Goal: Task Accomplishment & Management: Manage account settings

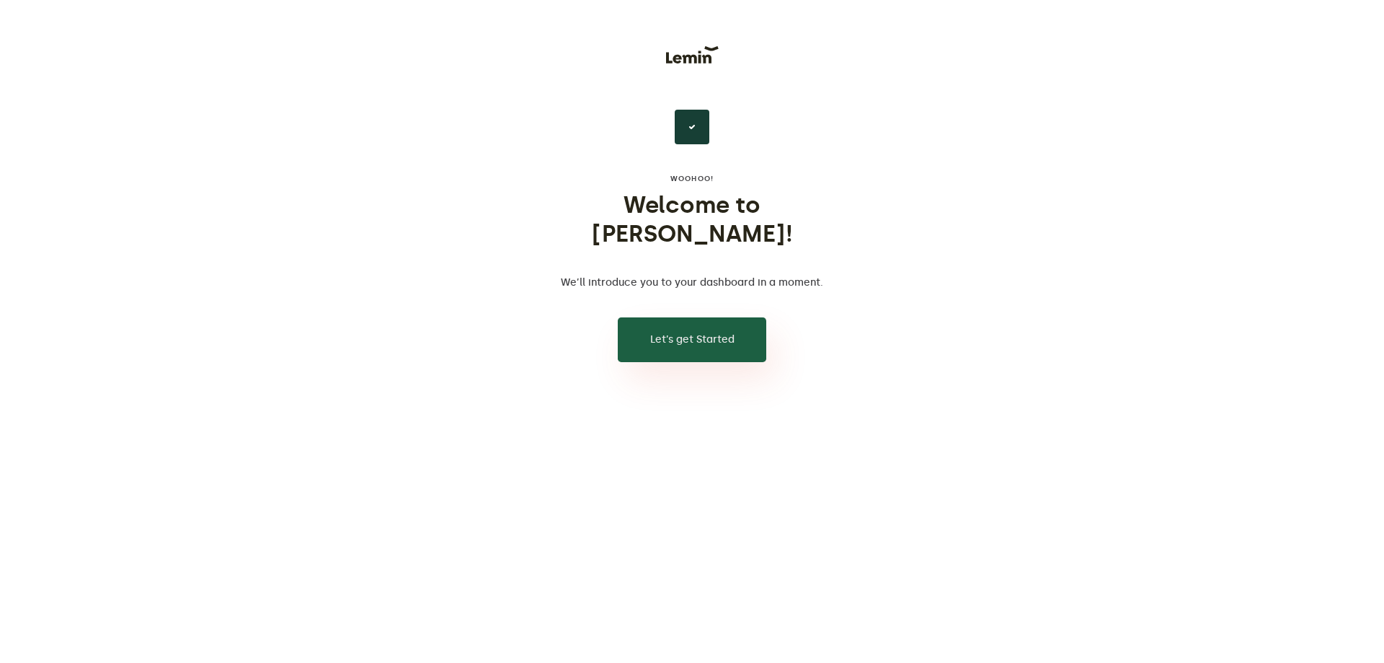
click at [701, 317] on button "Let’s get Started" at bounding box center [692, 339] width 149 height 45
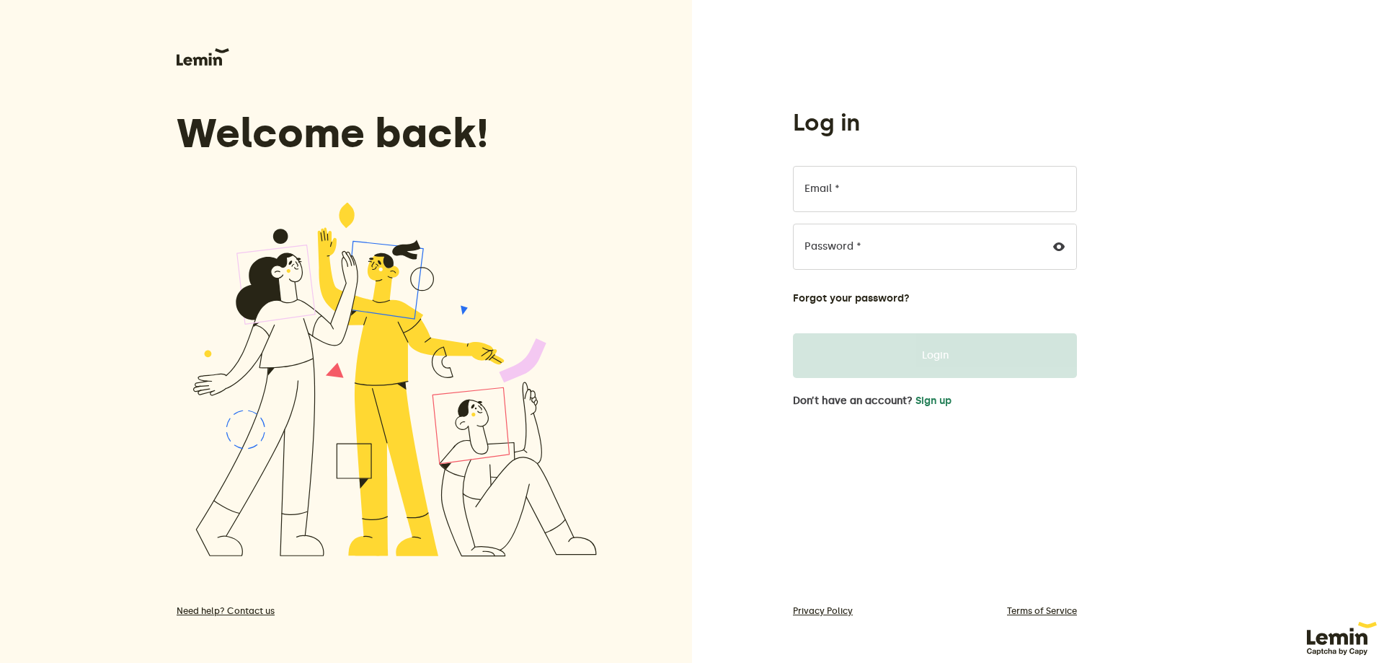
click at [1027, 36] on div "Log in Email * Password * Forgot your password? Login Don’t have an account? Si…" at bounding box center [1038, 331] width 692 height 663
click at [850, 177] on input "Email *" at bounding box center [935, 189] width 284 height 46
click at [859, 199] on input "Email *" at bounding box center [935, 189] width 284 height 46
paste input "[EMAIL_ADDRESS][DOMAIN_NAME]"
type input "[EMAIL_ADDRESS][DOMAIN_NAME]"
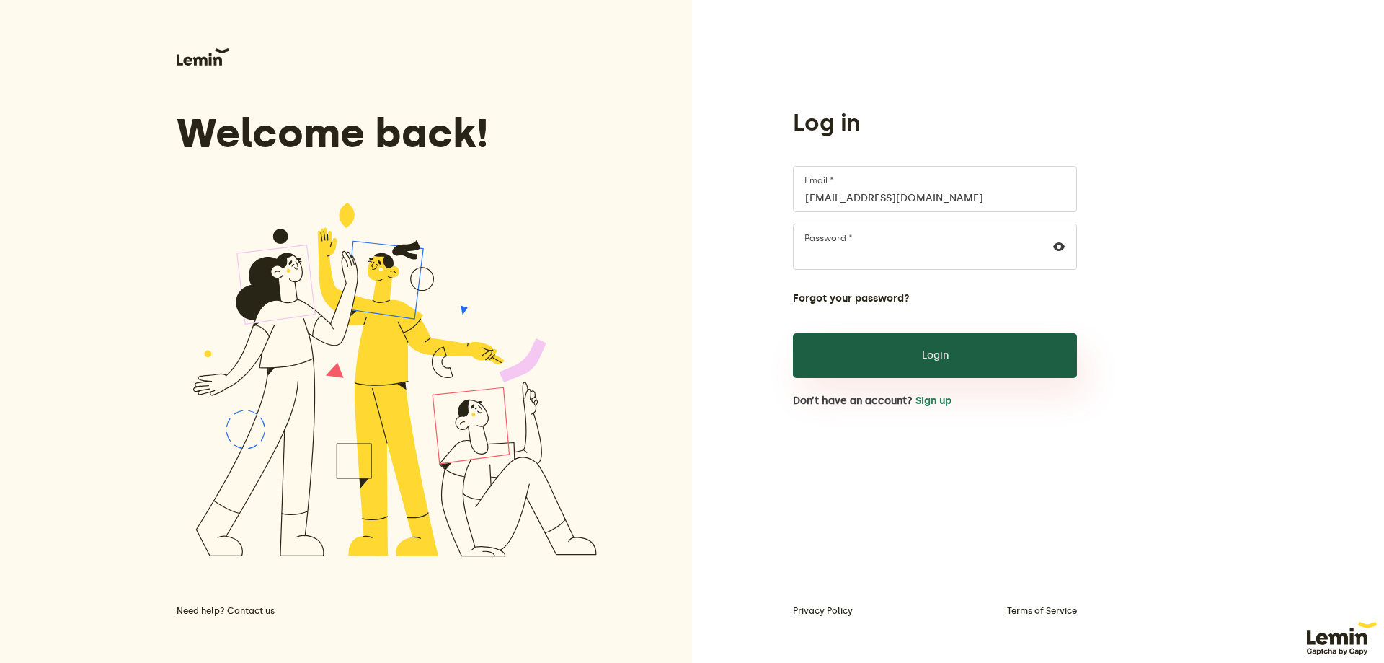
click at [937, 375] on button "Login" at bounding box center [935, 355] width 284 height 45
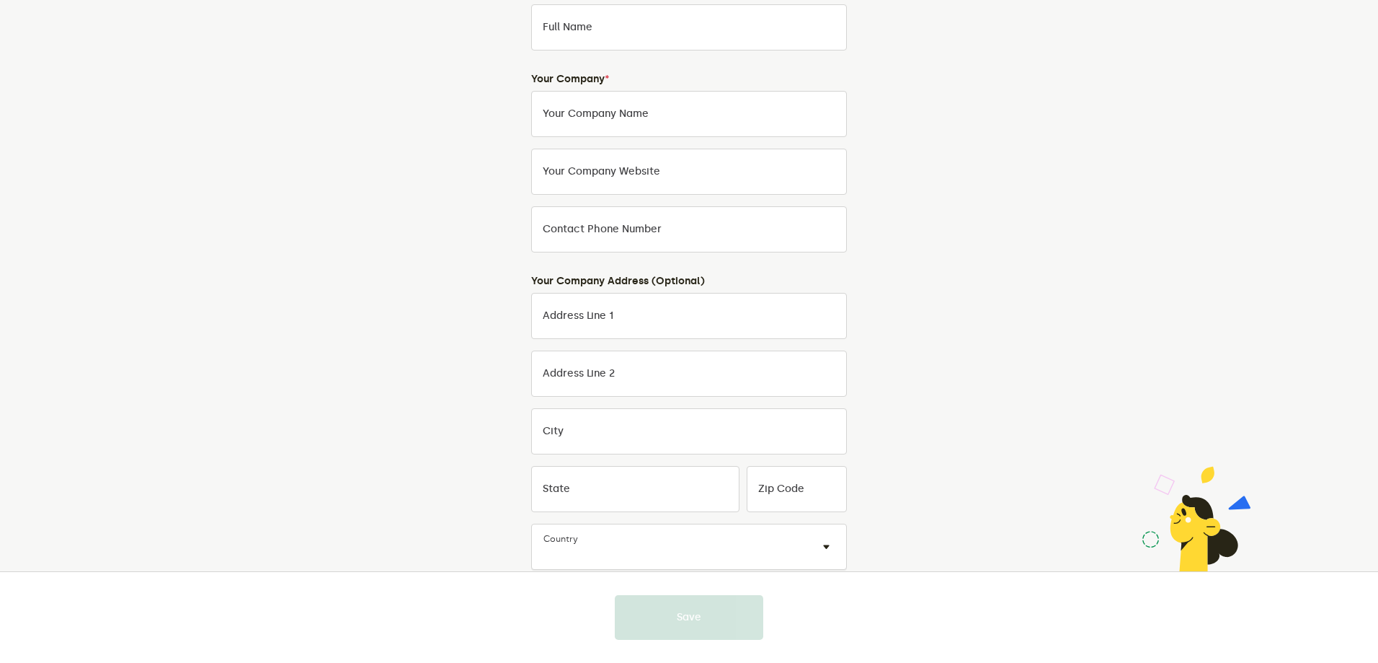
scroll to position [37, 0]
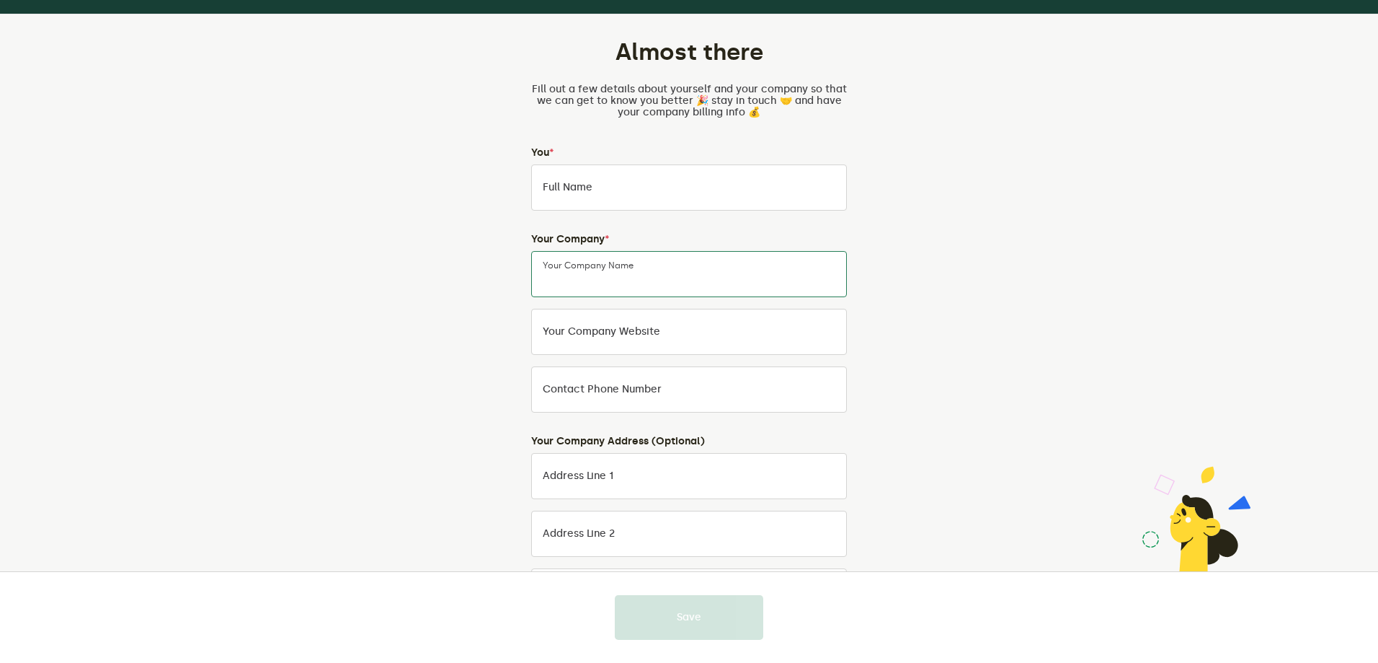
click at [727, 267] on input "Your Company Name" at bounding box center [689, 274] width 316 height 46
click at [694, 182] on input "Full Name" at bounding box center [689, 187] width 316 height 46
click at [869, 163] on div "Almost there Fill out a few details about yourself and your company so that we …" at bounding box center [689, 446] width 675 height 864
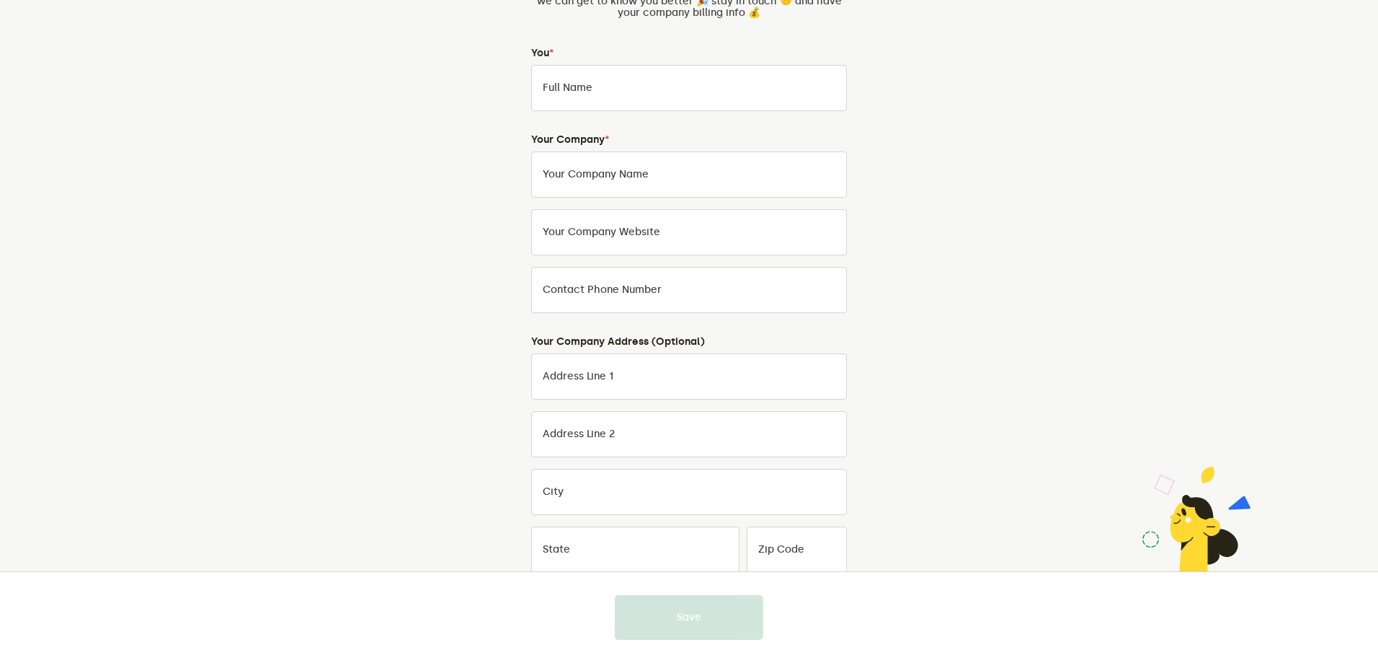
scroll to position [0, 0]
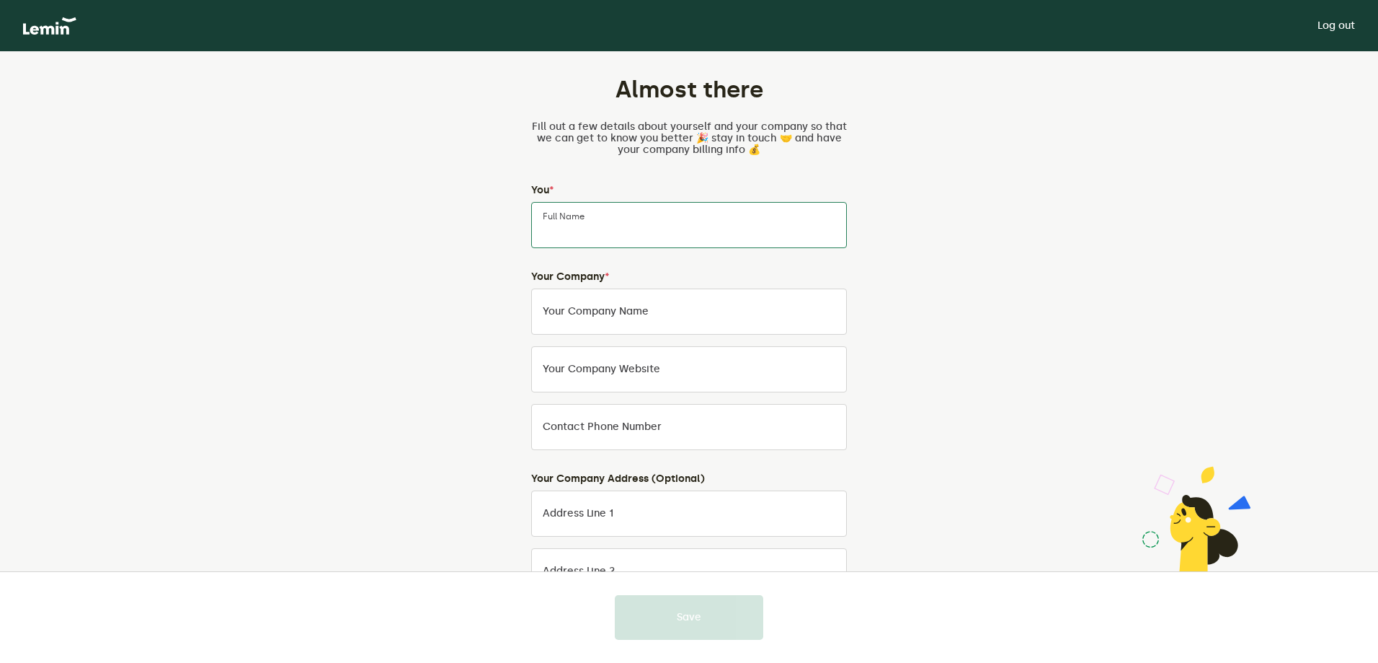
click at [684, 234] on input "Full Name" at bounding box center [689, 225] width 316 height 46
type input "[PERSON_NAME]"
type input "I"
type input "GSM Apsardze, SIA"
click at [756, 392] on form "Your Company * GSM Apsardze, SIA Your Company Name Your company website Contact…" at bounding box center [689, 366] width 316 height 190
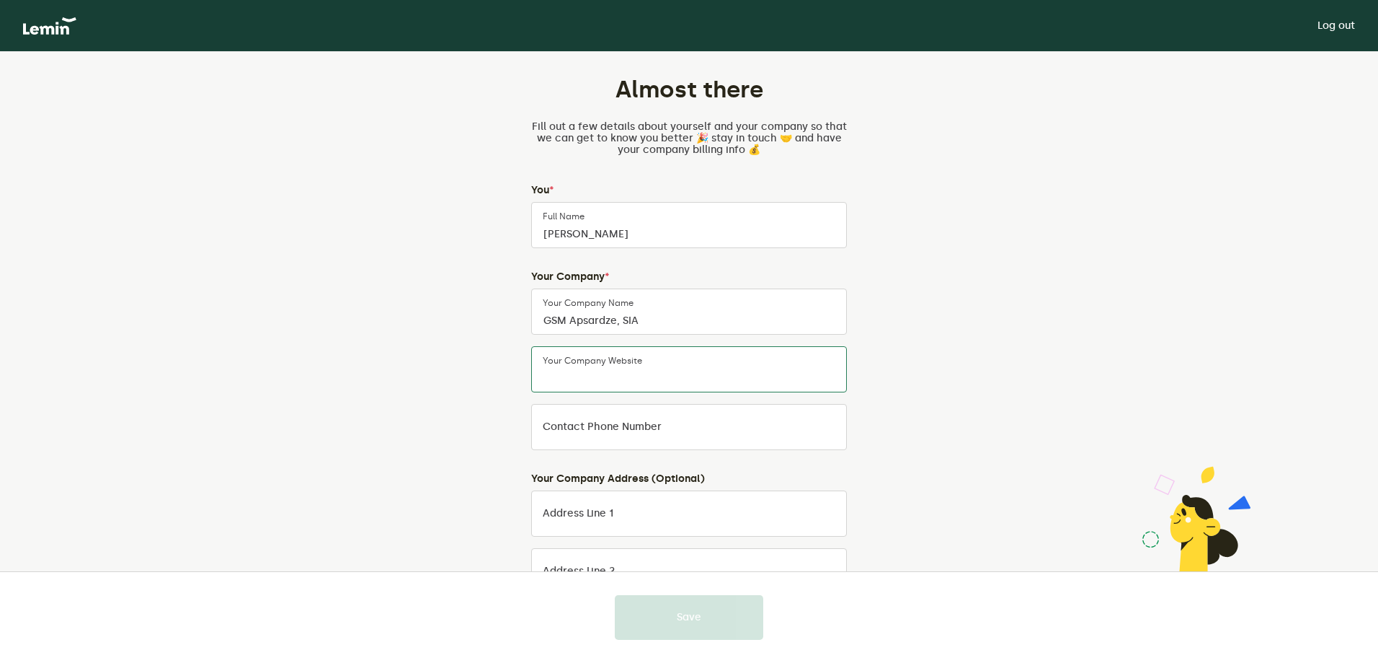
click at [759, 358] on input "Your company website" at bounding box center [689, 369] width 316 height 46
paste input "[URL][DOMAIN_NAME]"
type input "[URL][DOMAIN_NAME]"
click at [693, 414] on input "Contact Phone Number" at bounding box center [689, 427] width 316 height 46
click at [613, 424] on label "Contact Phone Number" at bounding box center [602, 427] width 119 height 12
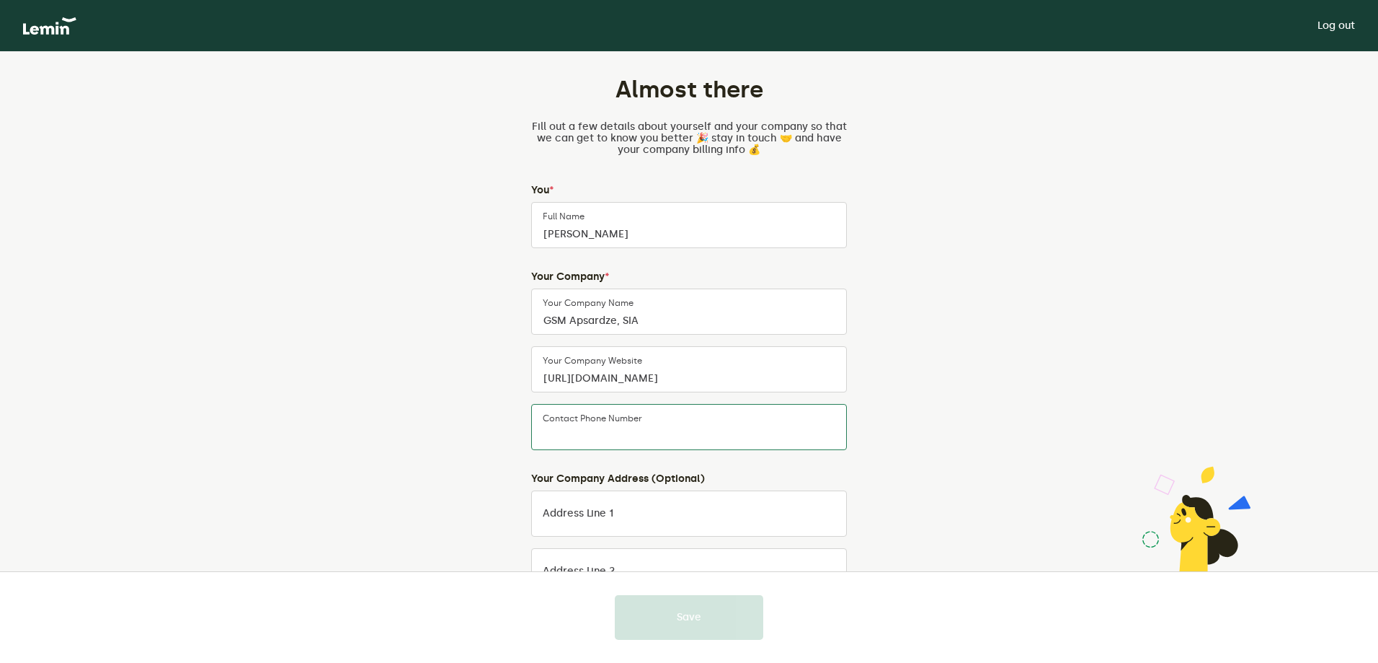
click at [613, 424] on input "Contact Phone Number" at bounding box center [689, 427] width 316 height 46
paste input "[PHONE_NUMBER]"
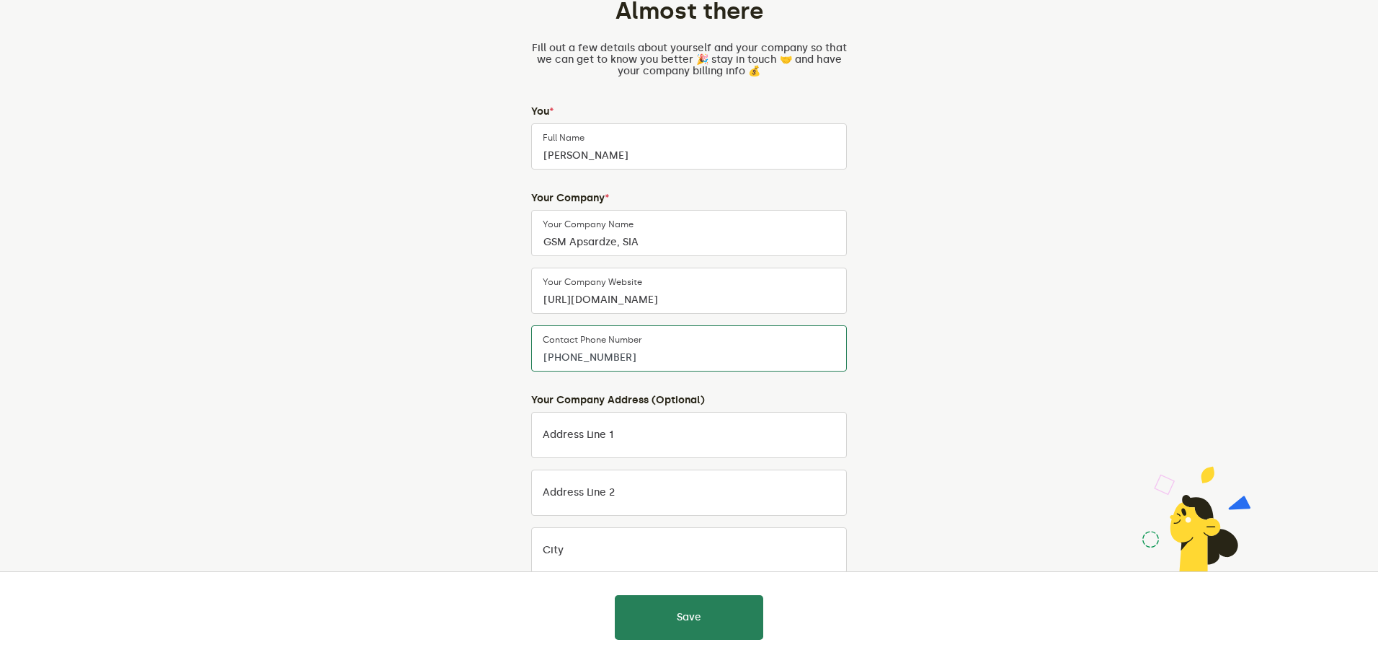
scroll to position [216, 0]
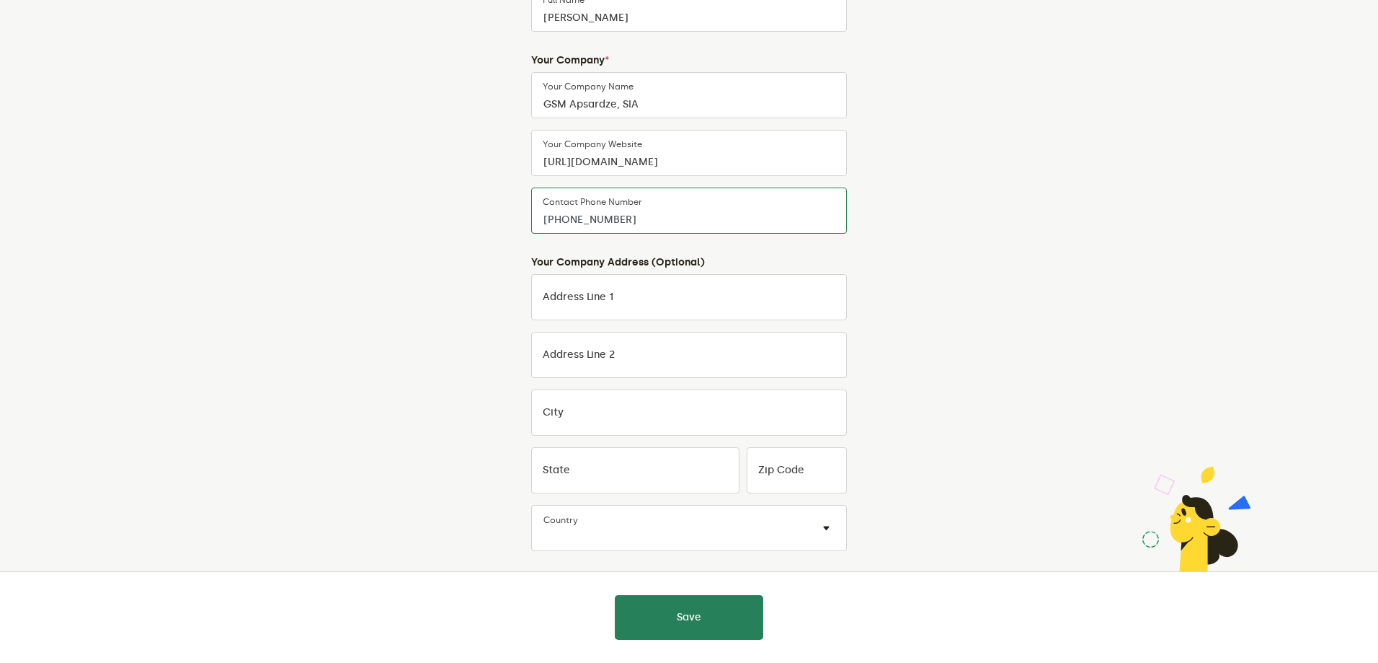
type input "[PHONE_NUMBER]"
click at [643, 298] on input "Address Line 1" at bounding box center [689, 297] width 316 height 46
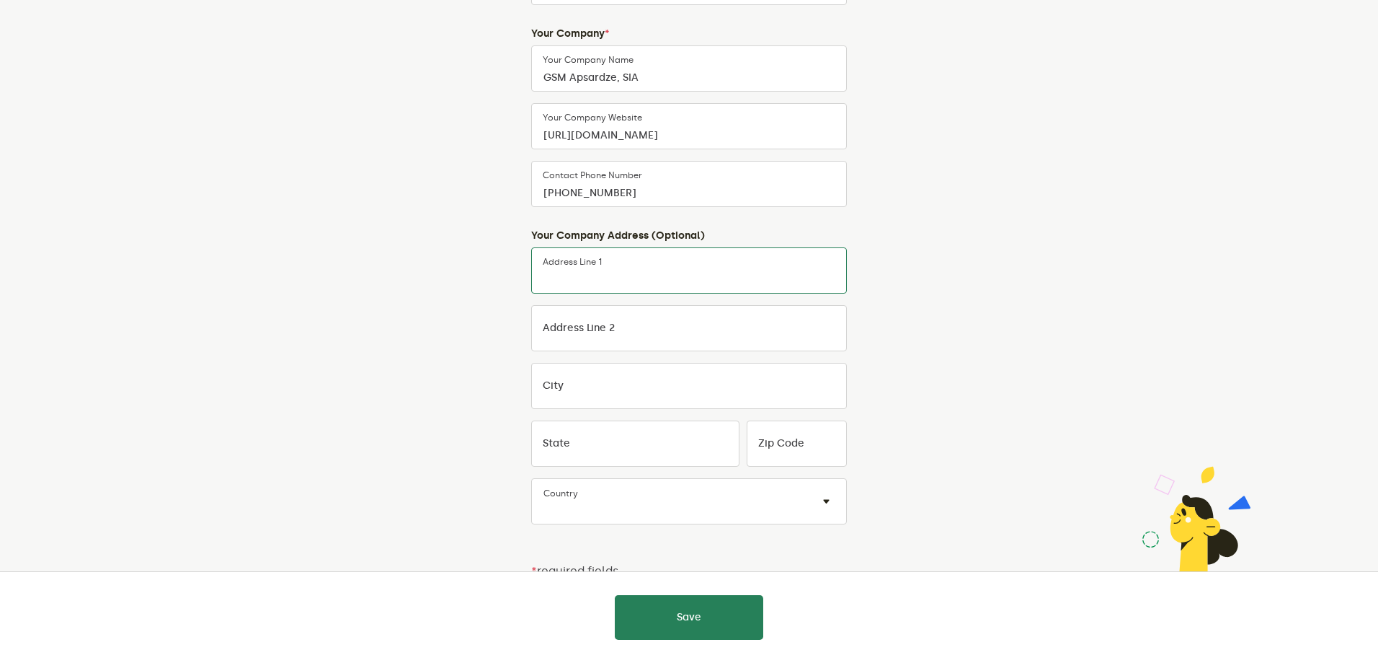
scroll to position [254, 0]
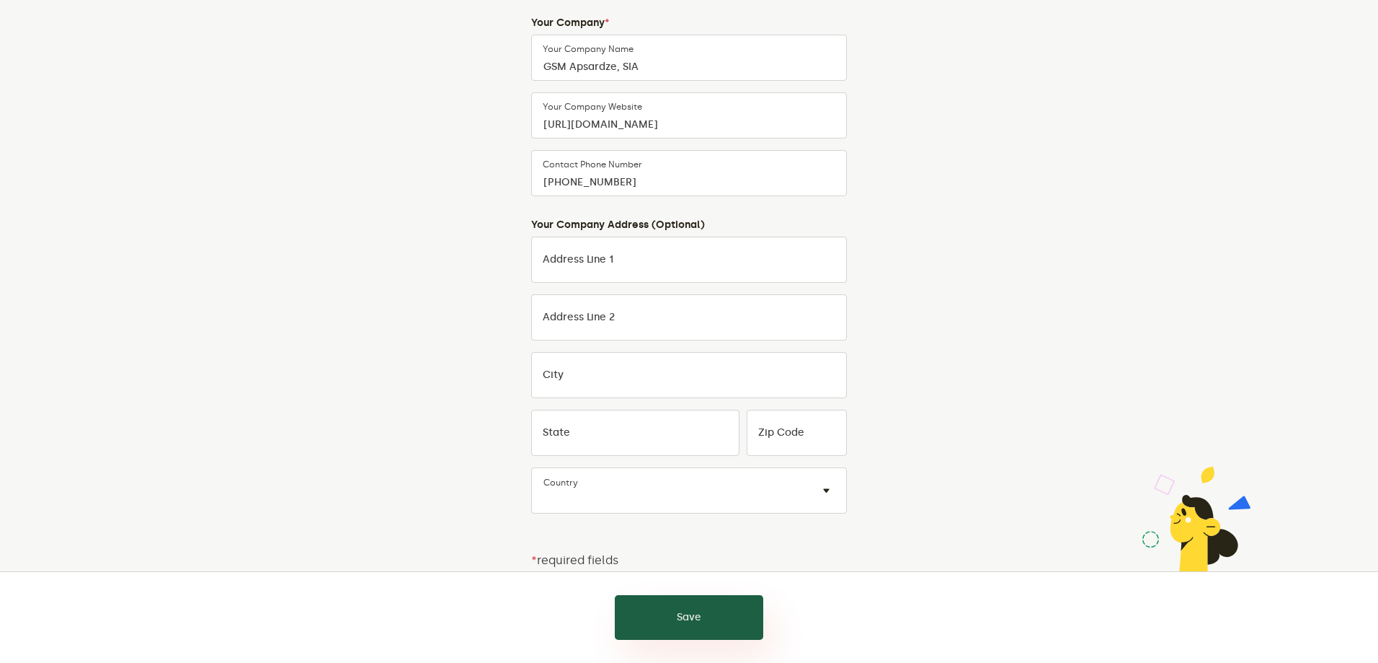
click at [719, 605] on button "Save" at bounding box center [689, 617] width 149 height 45
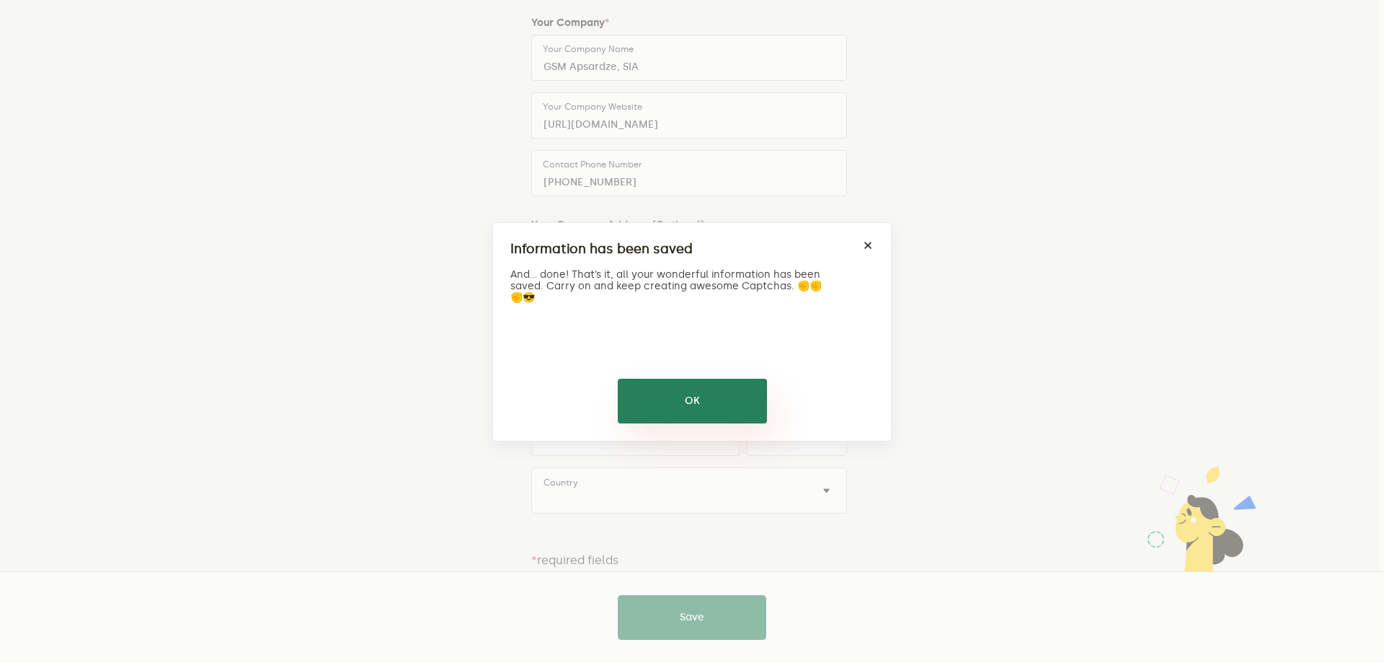
click at [727, 402] on button "OK" at bounding box center [692, 400] width 149 height 45
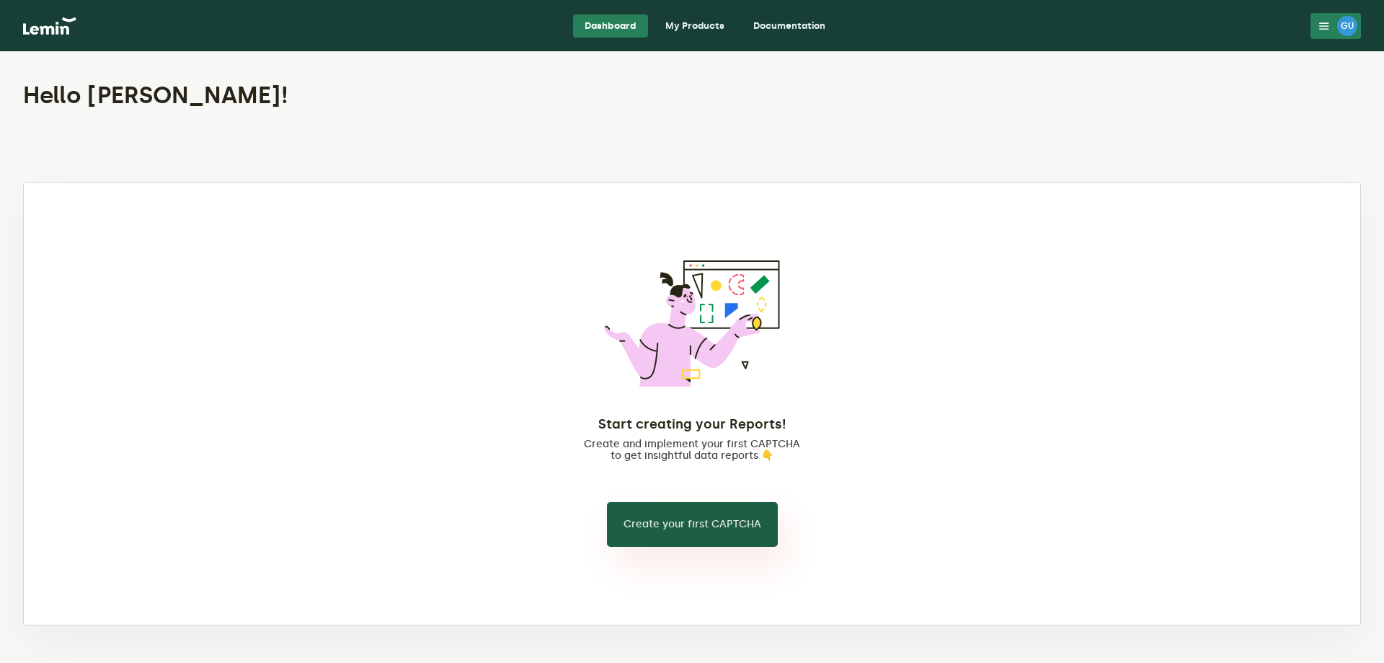
click at [740, 526] on button "Create your first CAPTCHA" at bounding box center [692, 524] width 171 height 45
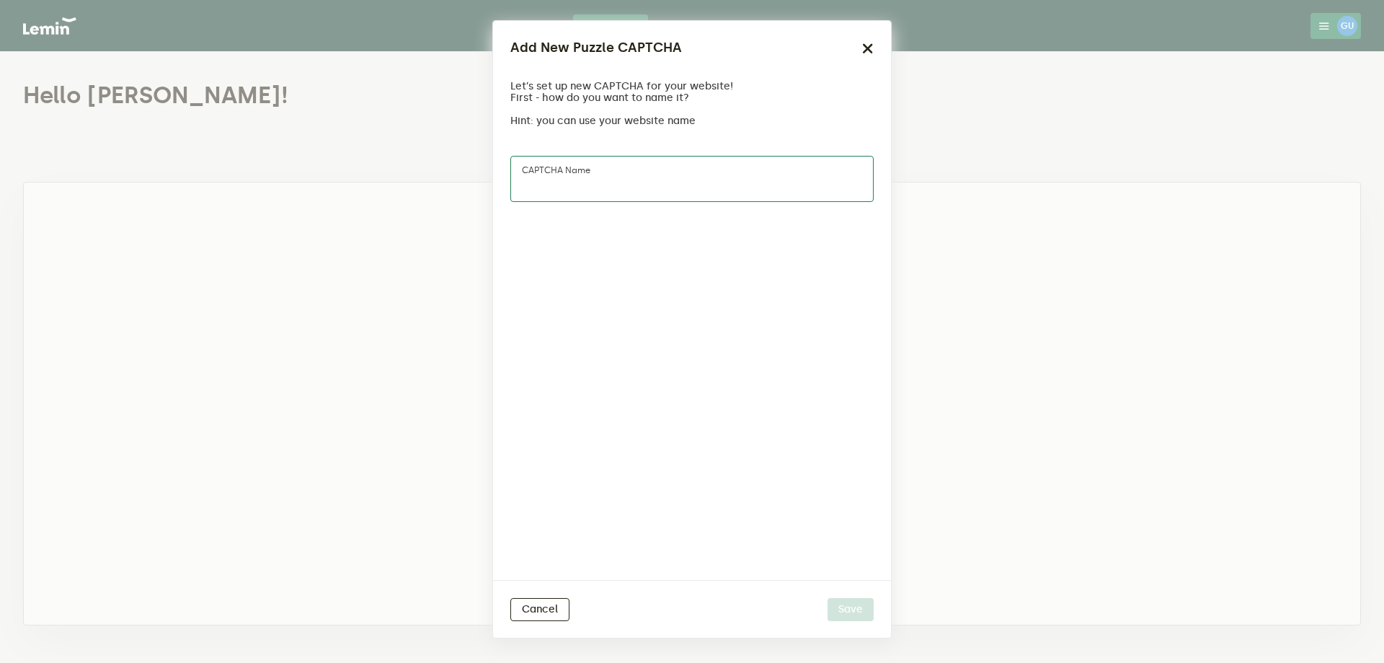
click at [665, 178] on input "CAPTCHA name" at bounding box center [691, 179] width 363 height 46
type input "123"
click at [861, 603] on button "Save" at bounding box center [851, 609] width 46 height 23
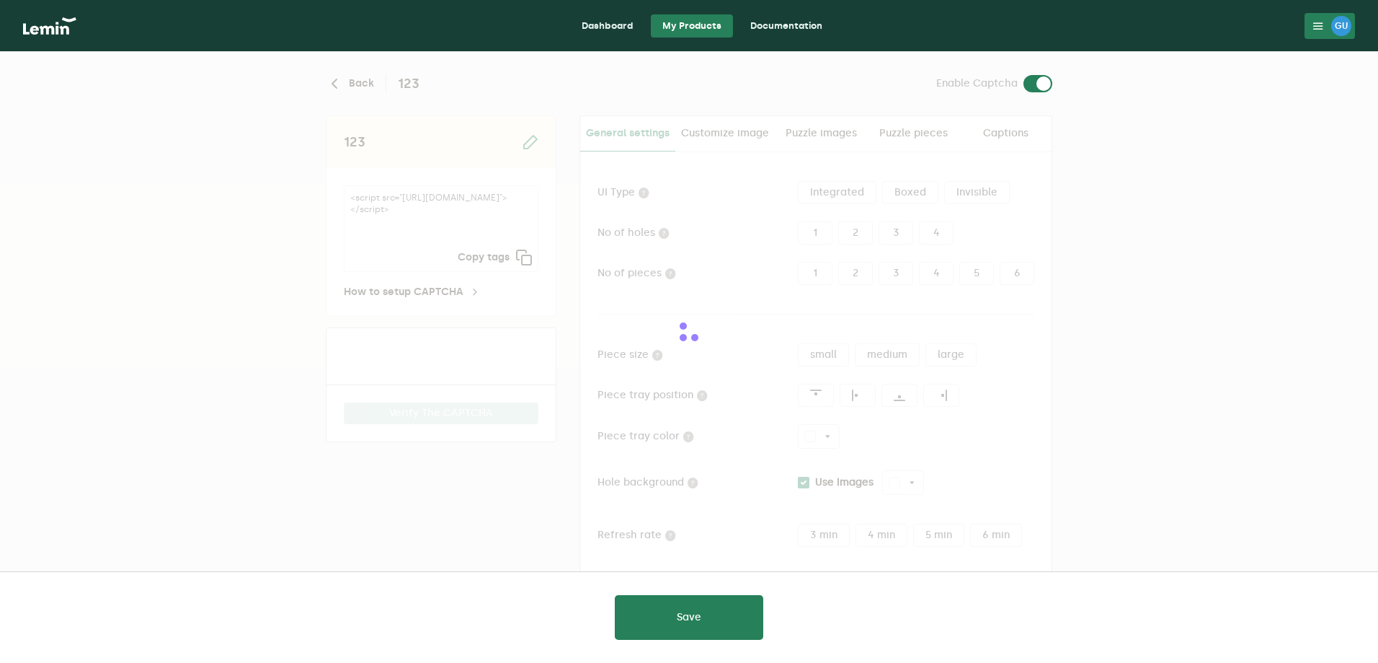
type input "white"
checkbox input "true"
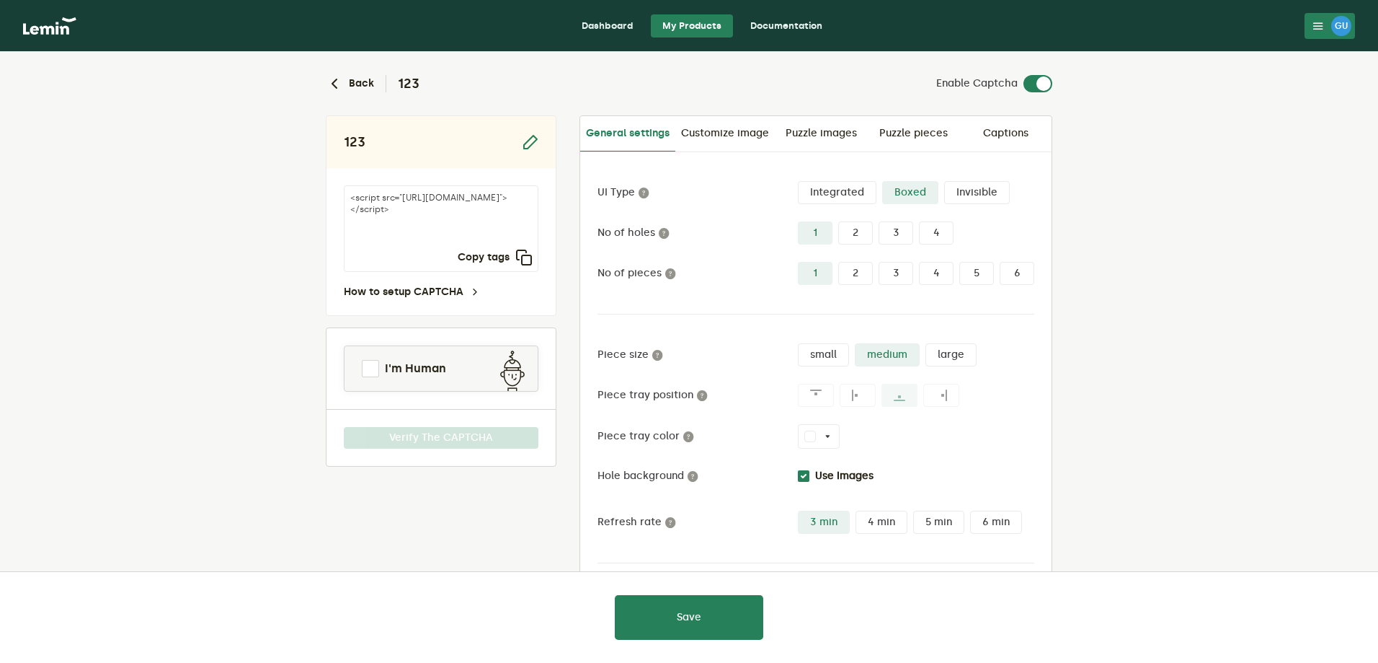
click at [56, 32] on img at bounding box center [49, 25] width 53 height 17
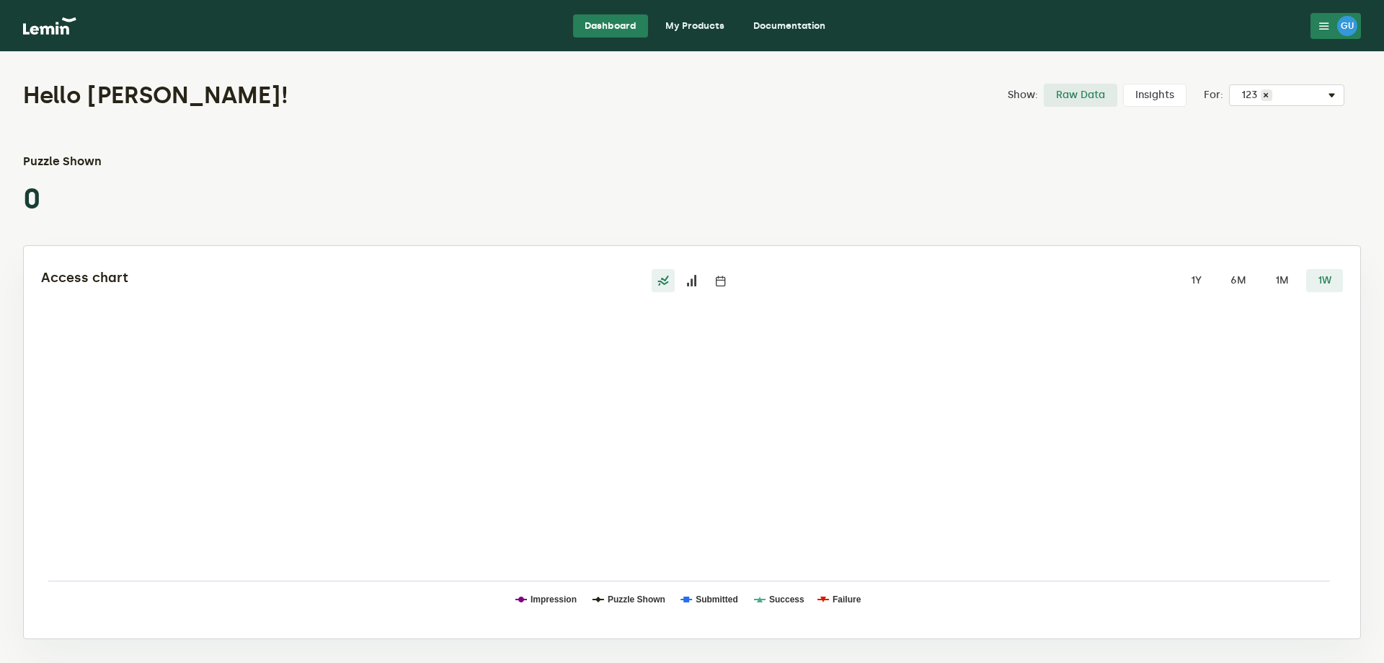
click at [1349, 23] on div "GU" at bounding box center [1347, 26] width 20 height 20
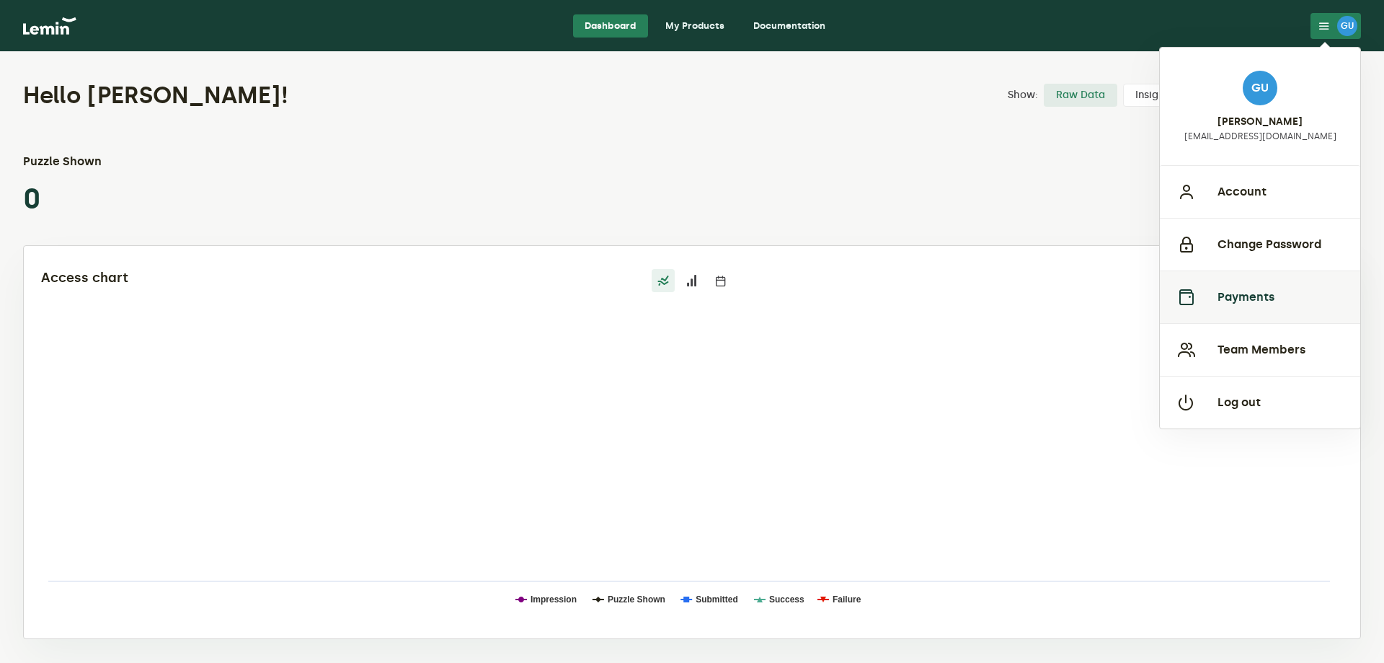
click at [1259, 297] on button "Payments" at bounding box center [1260, 296] width 200 height 53
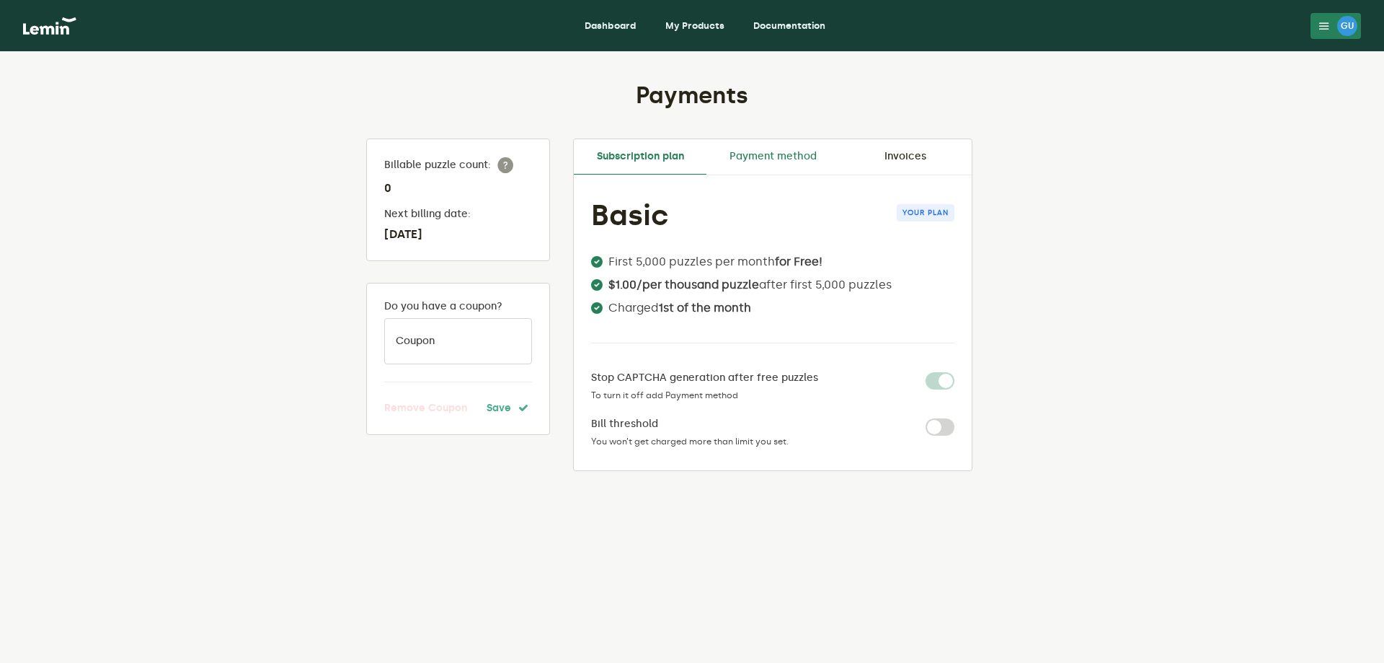
click at [744, 156] on link "Payment method" at bounding box center [772, 156] width 133 height 35
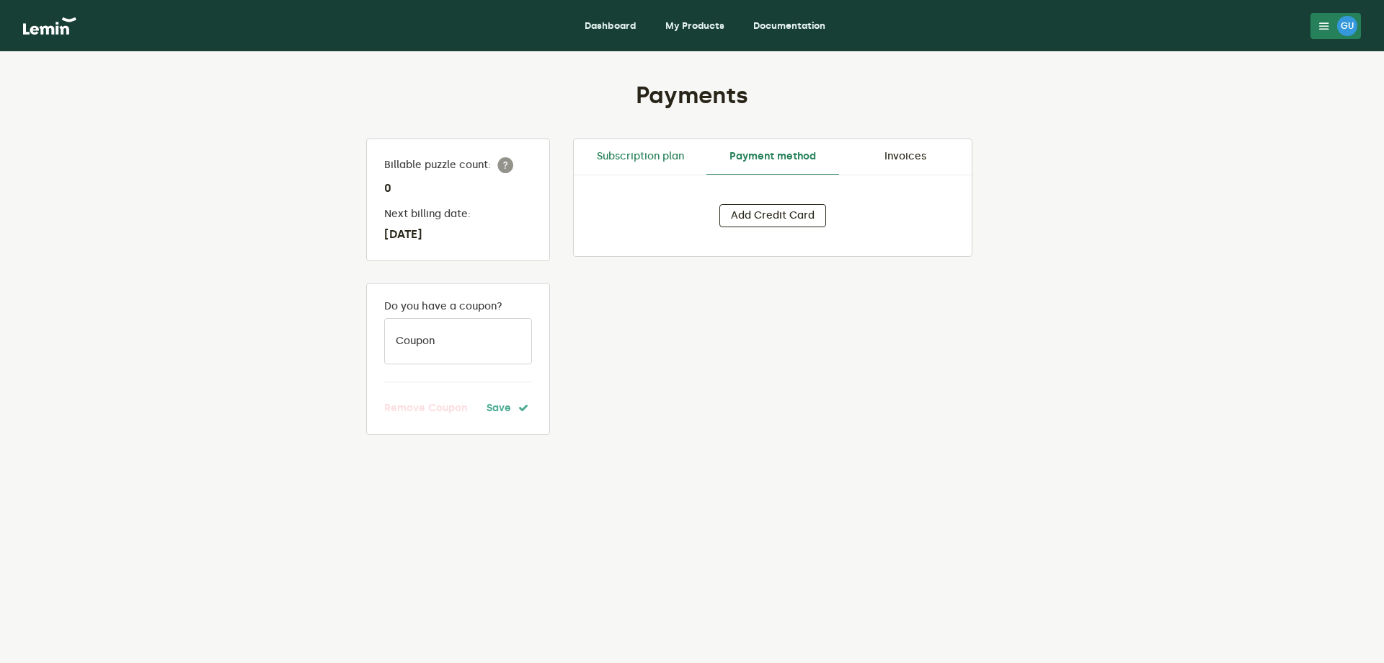
click at [666, 152] on link "Subscription plan" at bounding box center [640, 156] width 133 height 35
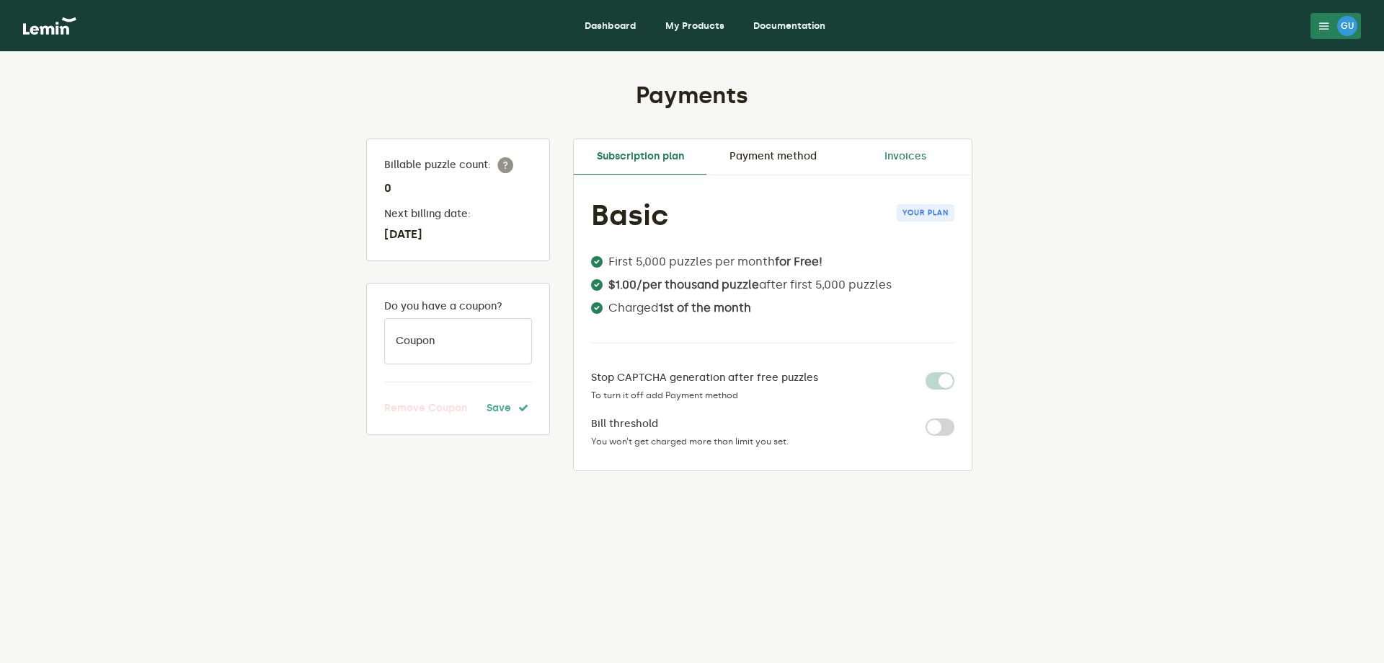
click at [909, 159] on link "Invoices" at bounding box center [905, 156] width 133 height 35
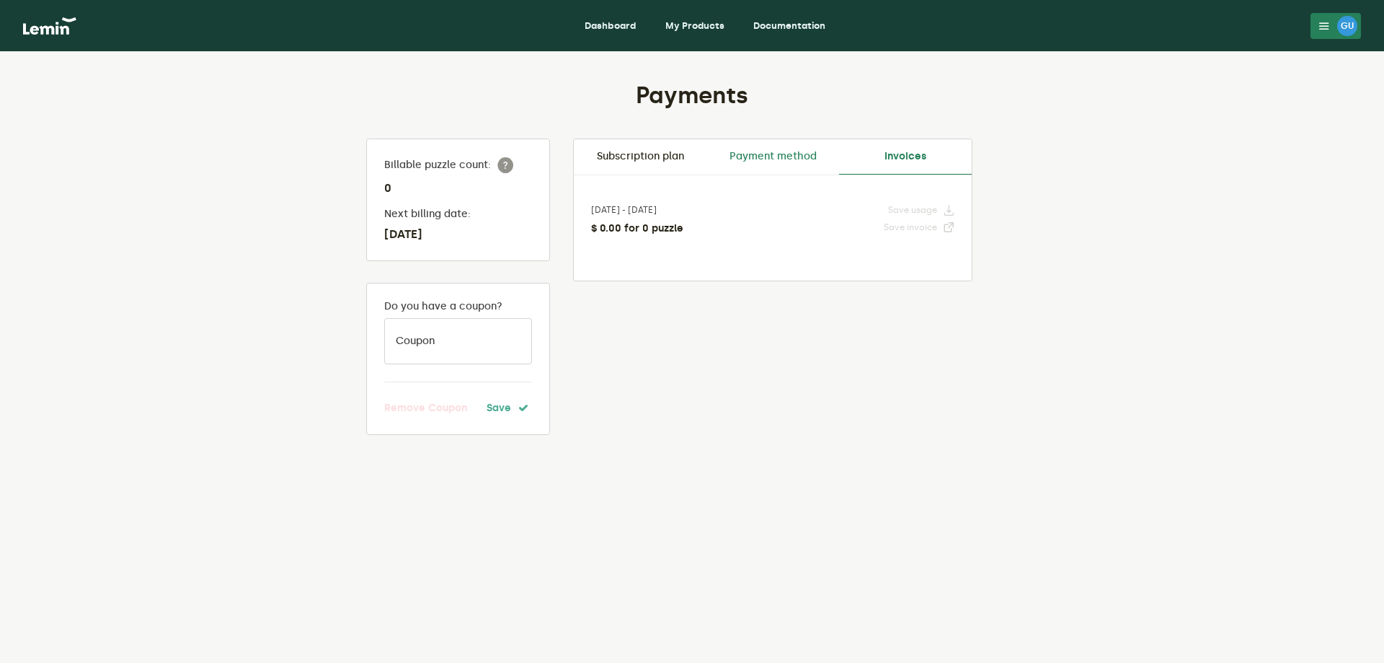
click at [763, 156] on link "Payment method" at bounding box center [772, 156] width 133 height 35
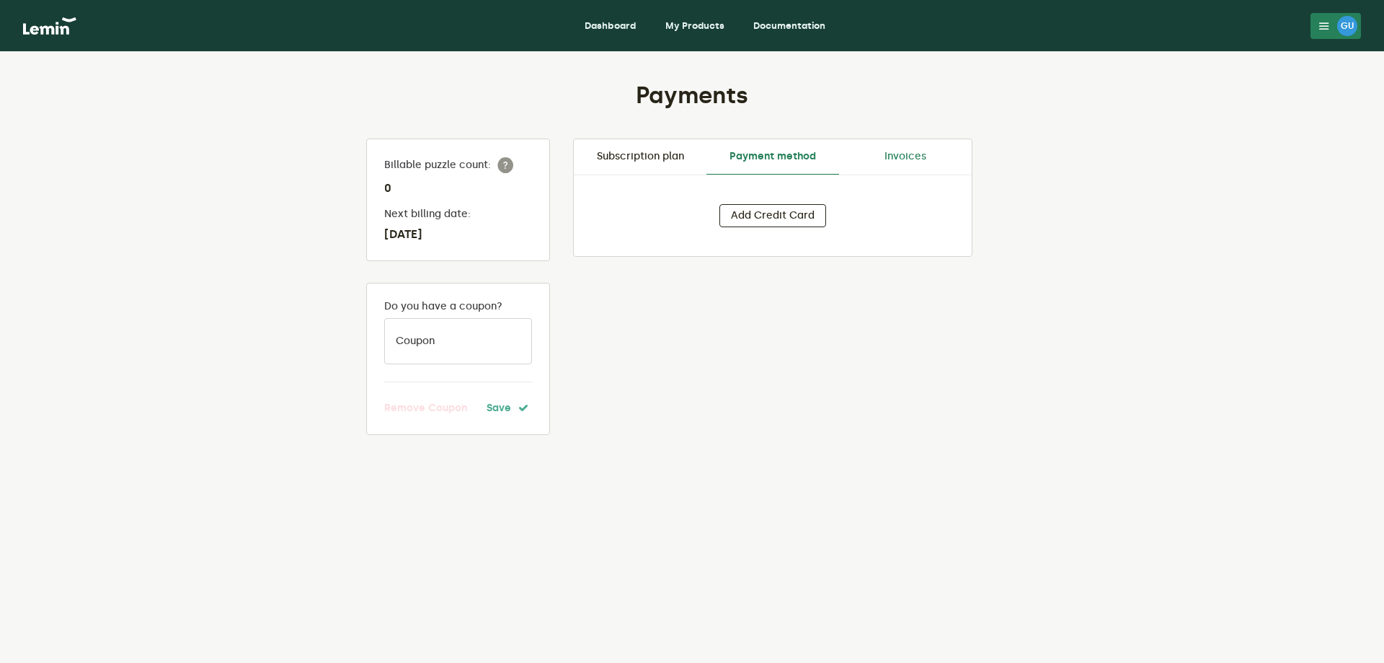
click at [940, 154] on link "Invoices" at bounding box center [905, 156] width 133 height 35
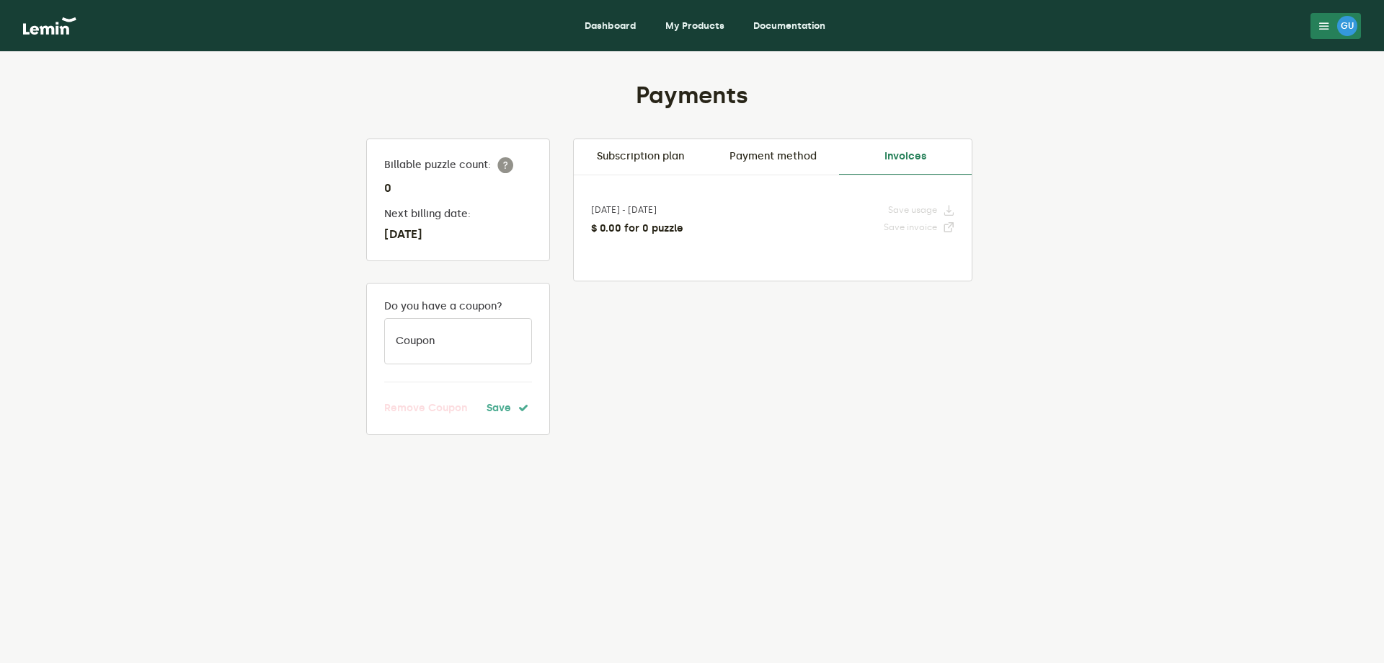
click at [924, 234] on div "Save usage Save invoice" at bounding box center [919, 219] width 71 height 30
click at [737, 154] on link "Payment method" at bounding box center [772, 156] width 133 height 35
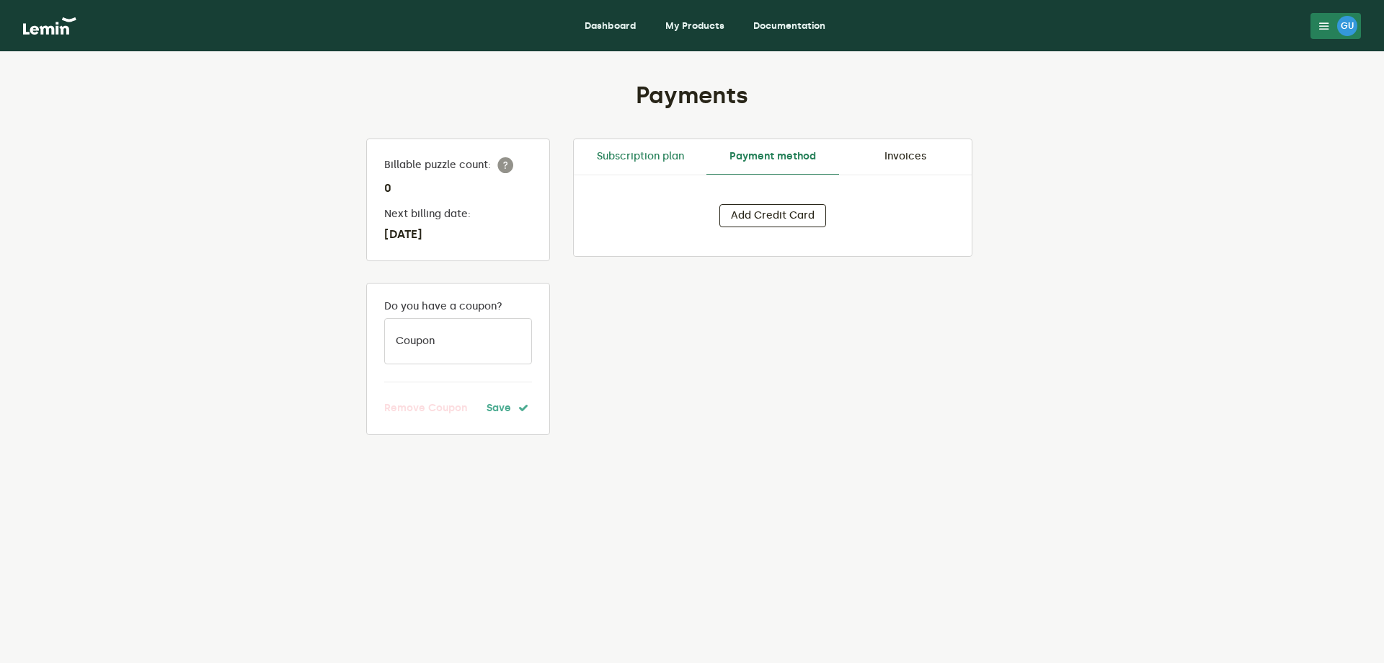
click at [683, 153] on link "Subscription plan" at bounding box center [640, 156] width 133 height 35
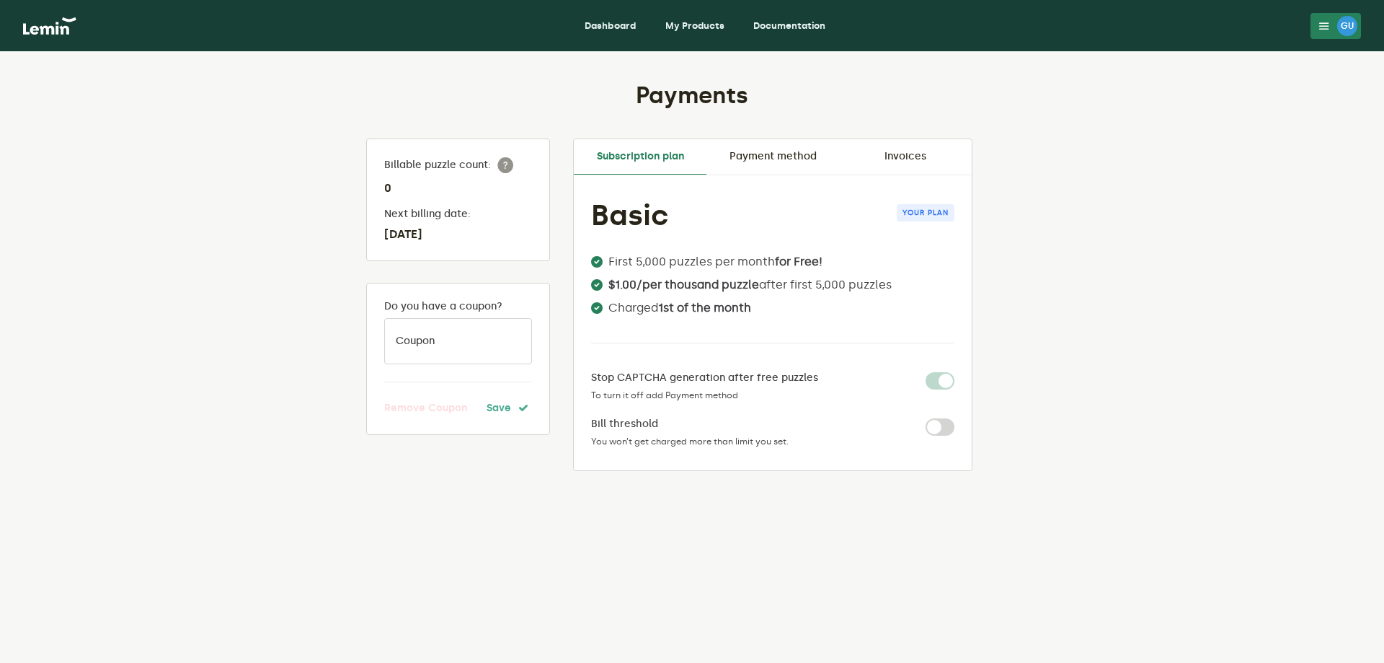
click at [1084, 210] on div "Payments Billable puzzle count: 0 Next billing date: [DATE] Do you have a coupo…" at bounding box center [692, 357] width 1384 height 611
